Goal: Task Accomplishment & Management: Manage account settings

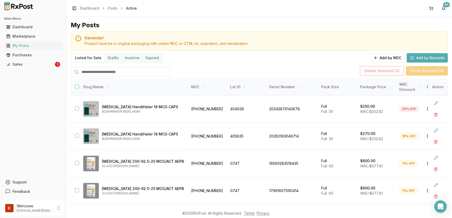
scroll to position [43, 0]
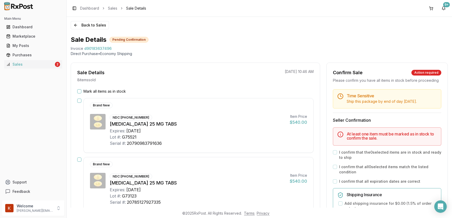
click at [78, 93] on button "Mark all items as in stock" at bounding box center [79, 91] width 4 height 4
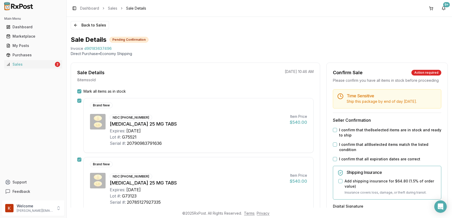
click at [333, 132] on button "I confirm that the 8 selected items are in stock and ready to ship" at bounding box center [335, 130] width 4 height 4
click at [333, 147] on button "I confirm that all 8 selected items match the listed condition" at bounding box center [335, 145] width 4 height 4
click at [333, 161] on button "I confirm that all expiration dates are correct" at bounding box center [335, 159] width 4 height 4
click at [340, 183] on button "Add shipping insurance for $64.80 ( 1.5 % of order value)" at bounding box center [340, 181] width 4 height 4
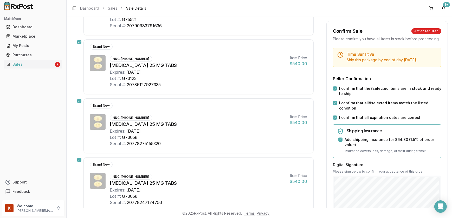
scroll to position [118, 0]
click at [352, 208] on div "Back to Sales Sale Details Pending Confirmation Invoice d90183637496 Direct Pur…" at bounding box center [259, 117] width 385 height 201
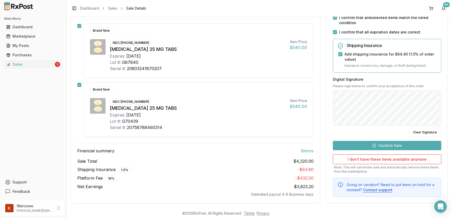
scroll to position [430, 0]
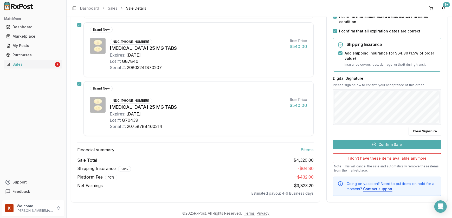
click at [376, 141] on button "Confirm Sale" at bounding box center [387, 144] width 108 height 9
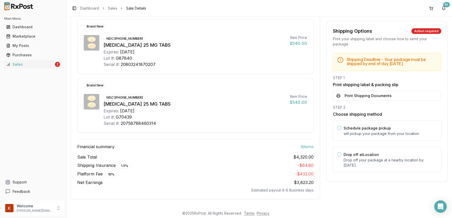
scroll to position [421, 0]
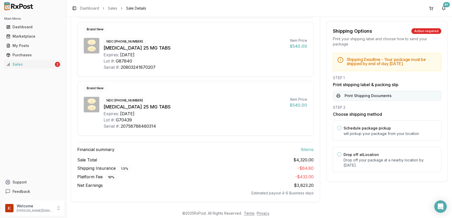
click at [349, 100] on button "Print Shipping Documents" at bounding box center [387, 96] width 108 height 10
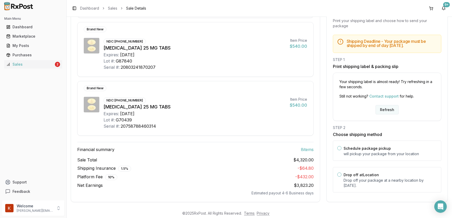
click at [390, 109] on button "Refresh" at bounding box center [386, 109] width 23 height 9
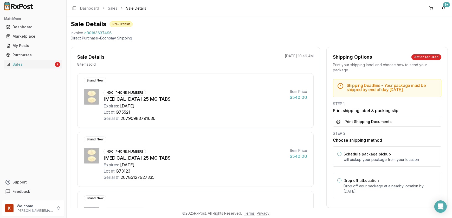
scroll to position [23, 0]
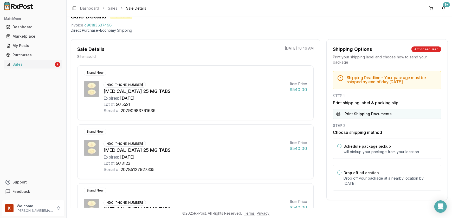
click at [357, 119] on button "Print Shipping Documents" at bounding box center [387, 114] width 108 height 10
